Goal: Task Accomplishment & Management: Manage account settings

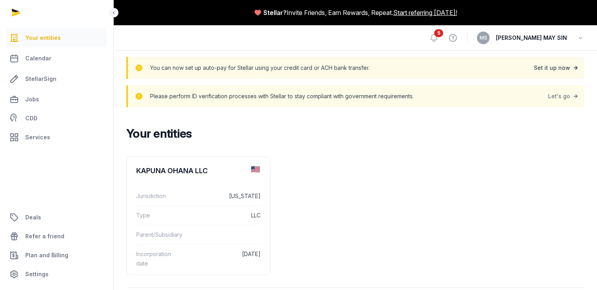
click at [560, 66] on div "Set it up now" at bounding box center [557, 67] width 46 height 11
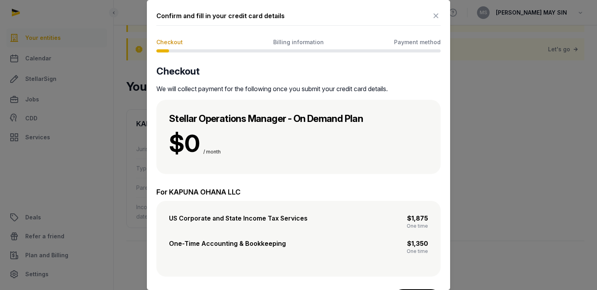
scroll to position [28, 0]
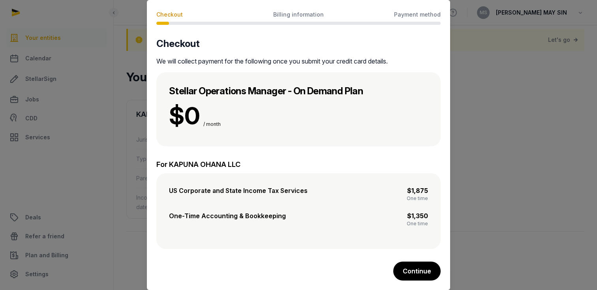
click at [413, 269] on button "Continue" at bounding box center [416, 271] width 47 height 19
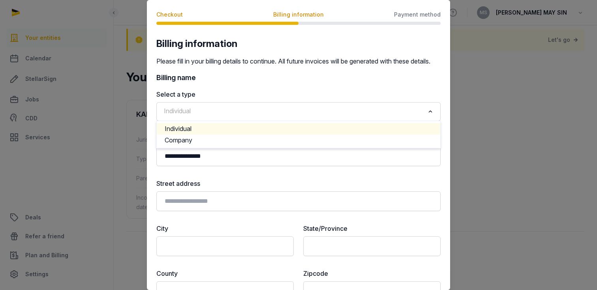
click at [235, 117] on input "Search for option" at bounding box center [292, 111] width 263 height 11
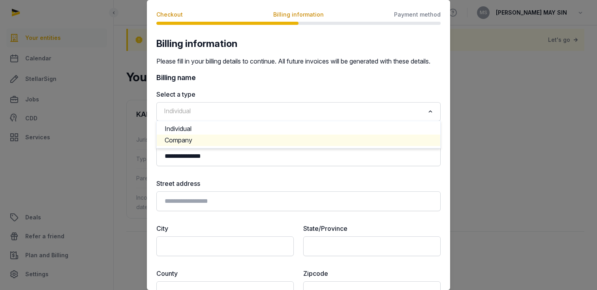
click at [217, 146] on li "Company" at bounding box center [299, 140] width 284 height 11
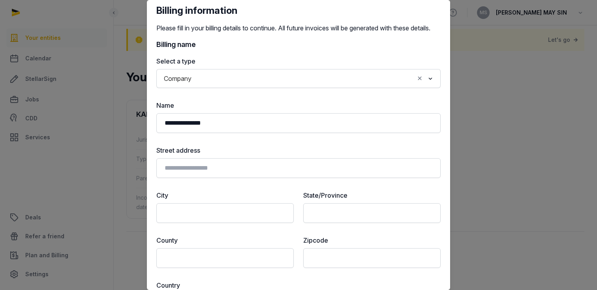
scroll to position [66, 0]
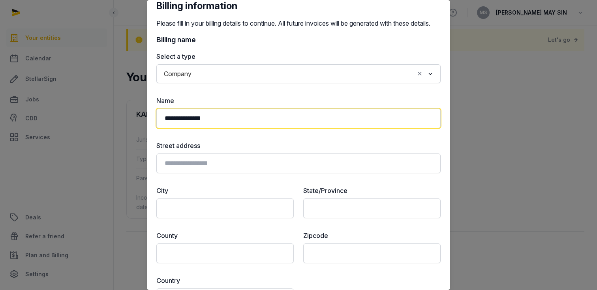
drag, startPoint x: 222, startPoint y: 125, endPoint x: 127, endPoint y: 122, distance: 94.4
type input "**********"
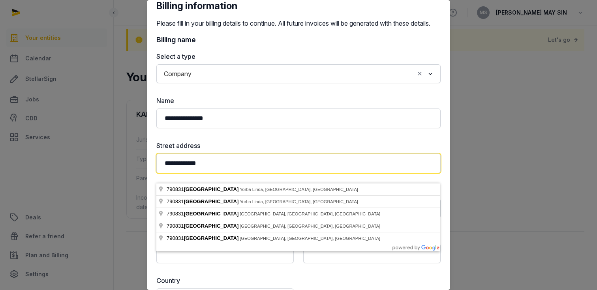
type input "**********"
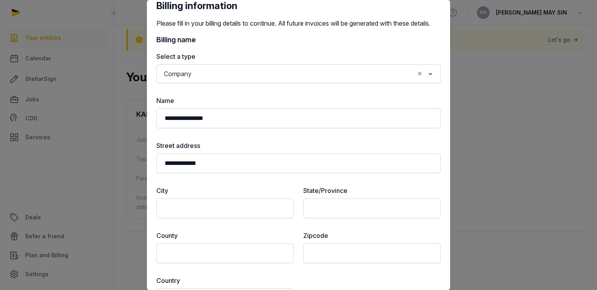
click at [224, 150] on label "Street address" at bounding box center [298, 145] width 284 height 9
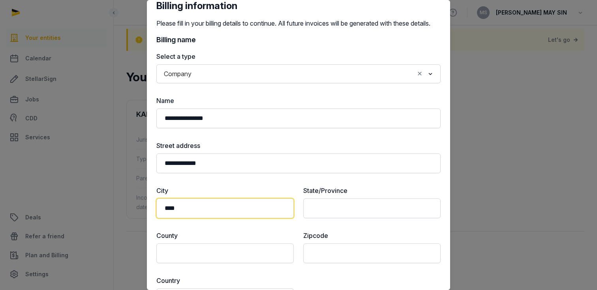
type input "****"
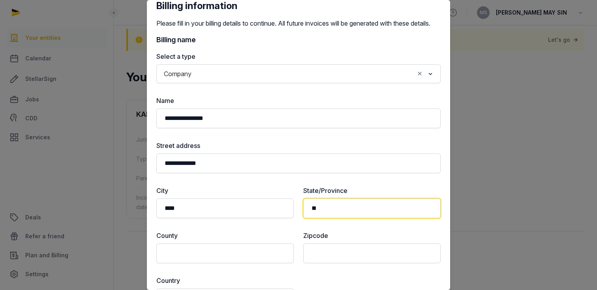
type input "**"
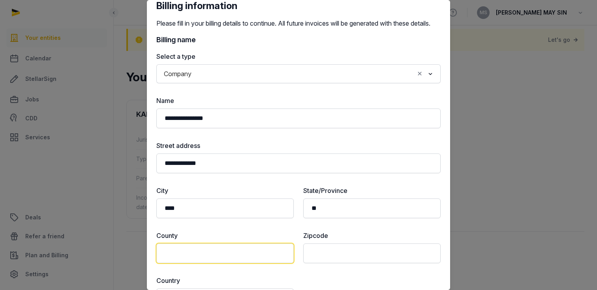
click at [237, 263] on input "text" at bounding box center [224, 254] width 137 height 20
type input "***"
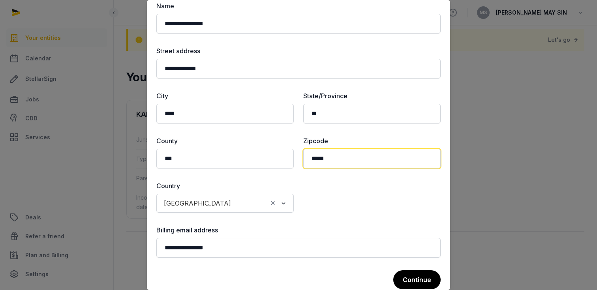
scroll to position [179, 0]
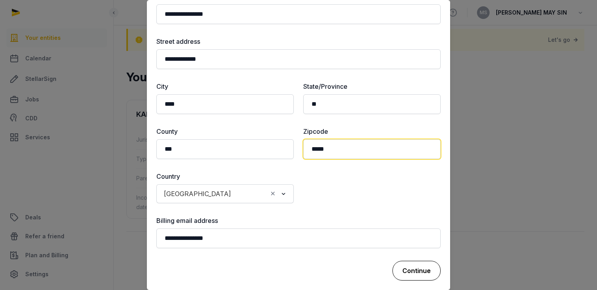
type input "*****"
click at [421, 271] on button "Continue" at bounding box center [417, 271] width 48 height 20
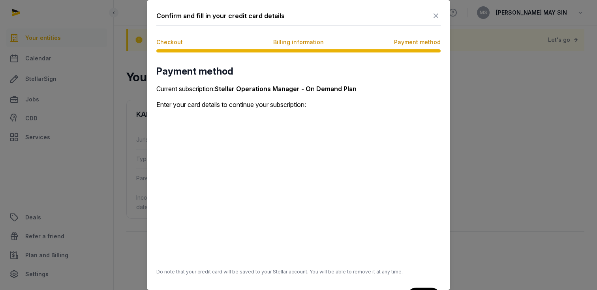
scroll to position [26, 0]
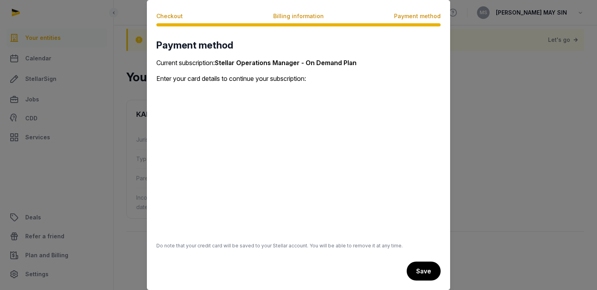
drag, startPoint x: 297, startPoint y: 276, endPoint x: 319, endPoint y: 279, distance: 23.1
click at [297, 277] on div "Save" at bounding box center [298, 271] width 284 height 19
click at [430, 269] on button "Save" at bounding box center [423, 272] width 35 height 20
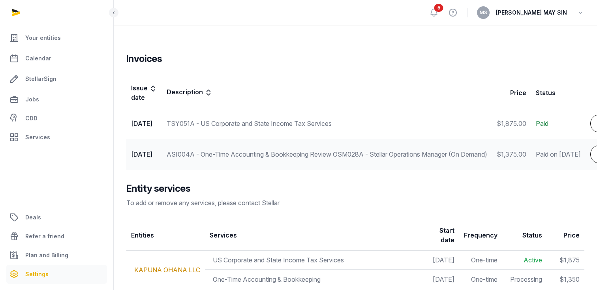
scroll to position [408, 0]
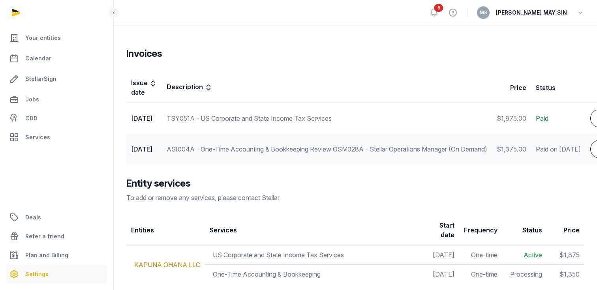
click at [267, 117] on div "TSY051A - US Corporate and State Income Tax Services" at bounding box center [327, 118] width 321 height 9
click at [162, 115] on td "[DATE]" at bounding box center [144, 118] width 36 height 31
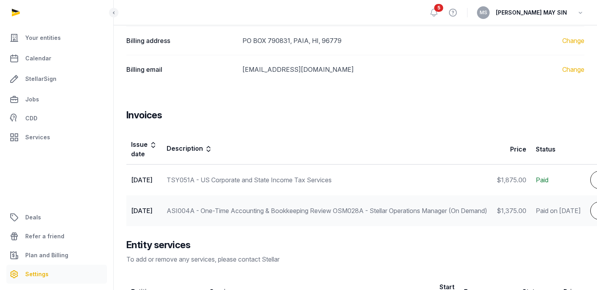
scroll to position [351, 0]
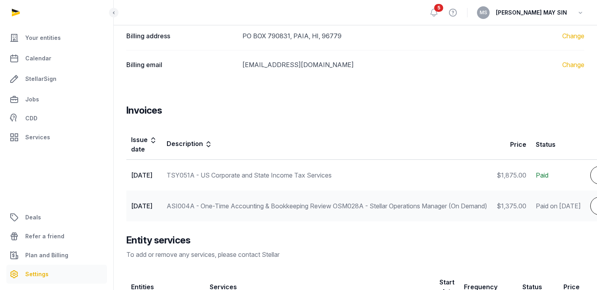
click at [154, 174] on td "[DATE]" at bounding box center [144, 175] width 36 height 31
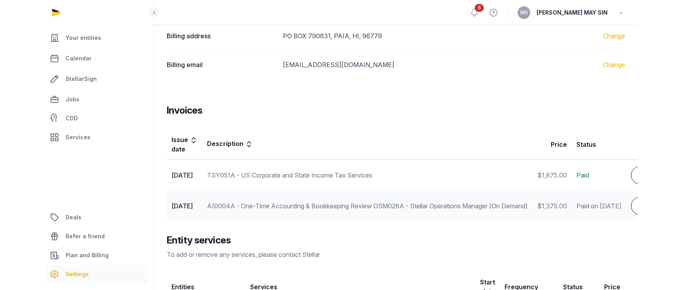
scroll to position [355, 0]
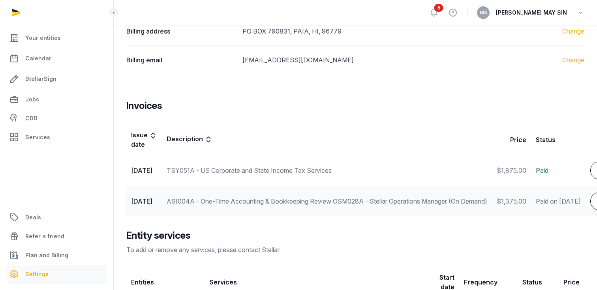
click at [195, 169] on div "TSY051A - US Corporate and State Income Tax Services" at bounding box center [327, 170] width 321 height 9
click at [196, 169] on div "TSY051A - US Corporate and State Income Tax Services" at bounding box center [327, 170] width 321 height 9
click at [549, 171] on span "Paid" at bounding box center [542, 171] width 13 height 8
drag, startPoint x: 595, startPoint y: 247, endPoint x: 596, endPoint y: 164, distance: 82.9
click at [586, 164] on td "Paid" at bounding box center [558, 170] width 54 height 31
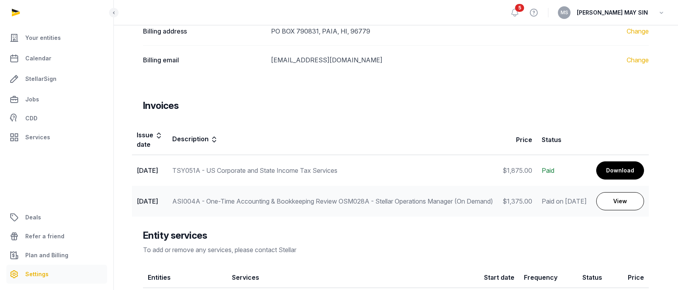
scroll to position [0, 43]
click at [597, 171] on link "Download" at bounding box center [620, 171] width 48 height 18
click at [597, 203] on link "View" at bounding box center [620, 201] width 48 height 18
